Goal: Obtain resource: Obtain resource

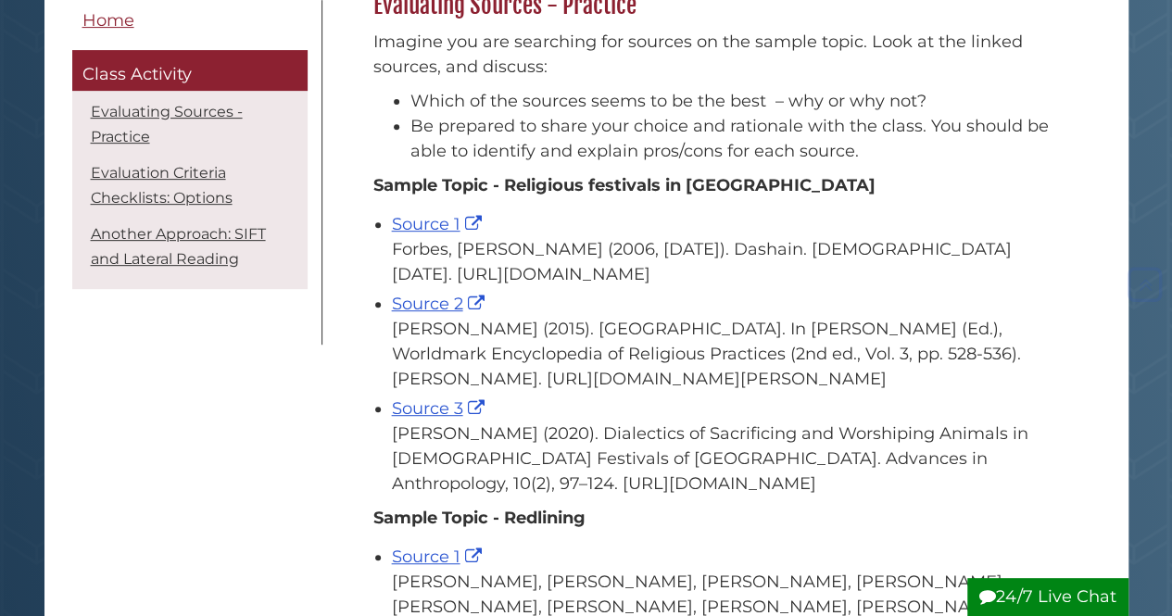
scroll to position [336, 0]
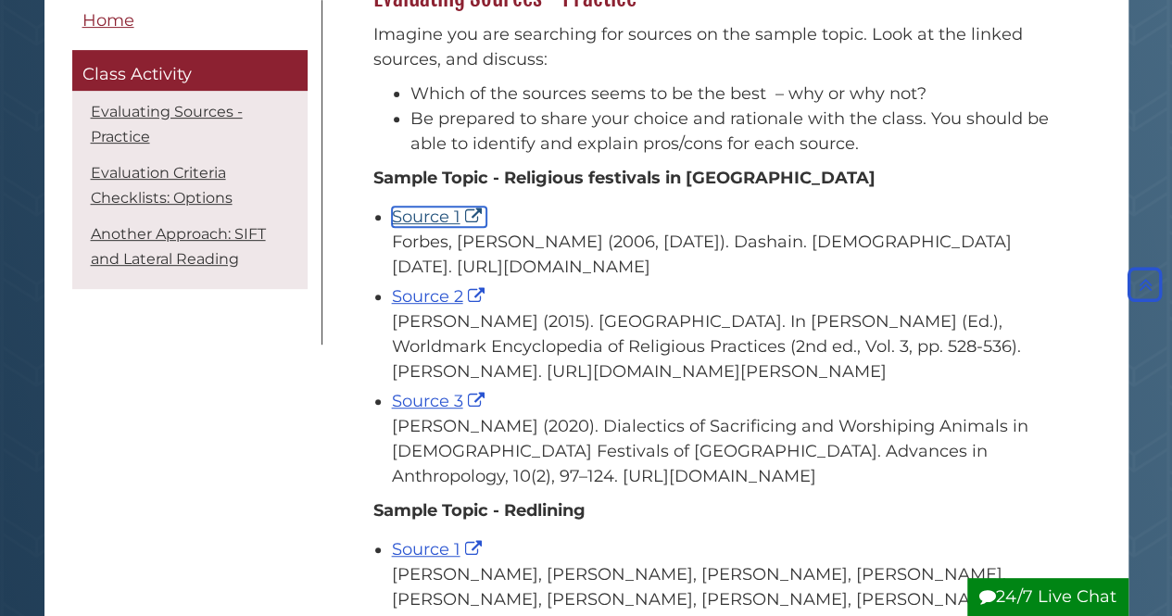
click at [441, 211] on link "Source 1" at bounding box center [439, 217] width 95 height 20
click at [460, 324] on div "Source 2 Holmberg, D. H. (2015). Nepal. In T. Riggs (Ed.), Worldmark Encycloped…" at bounding box center [728, 334] width 672 height 100
click at [460, 307] on link "Source 2" at bounding box center [440, 296] width 97 height 20
click at [454, 411] on link "Source 3" at bounding box center [440, 401] width 97 height 20
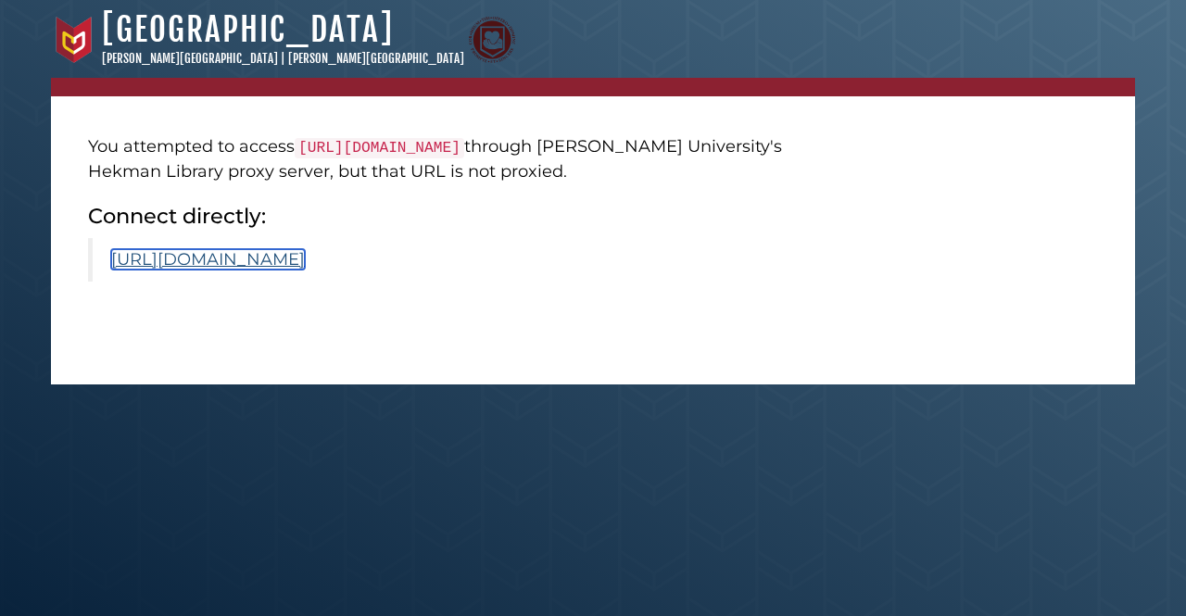
click at [305, 257] on link "[URL][DOMAIN_NAME]" at bounding box center [208, 259] width 194 height 20
